Goal: Use online tool/utility: Utilize a website feature to perform a specific function

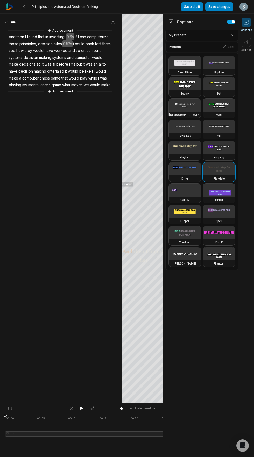
click at [221, 109] on video at bounding box center [219, 105] width 32 height 13
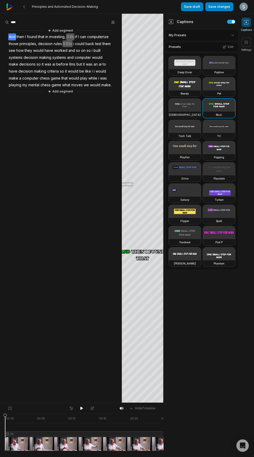
click at [116, 25] on button "button" at bounding box center [112, 22] width 7 height 7
click at [112, 63] on div "Add emoji" at bounding box center [101, 62] width 25 height 5
click at [229, 48] on button "Edit" at bounding box center [228, 47] width 14 height 7
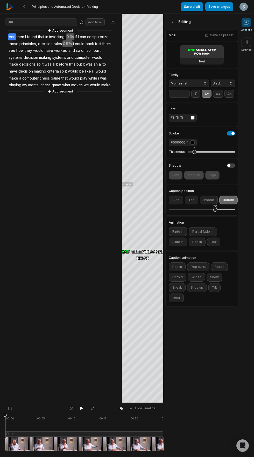
click at [246, 42] on icon at bounding box center [246, 42] width 3 height 4
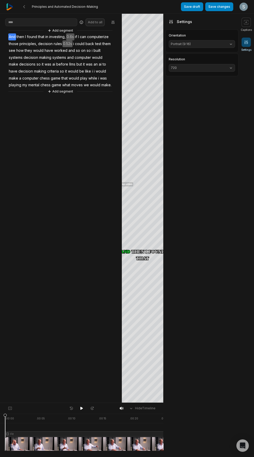
click at [224, 69] on span "720" at bounding box center [198, 68] width 54 height 5
click at [223, 7] on button "Save changes" at bounding box center [219, 6] width 28 height 9
